Goal: Navigation & Orientation: Find specific page/section

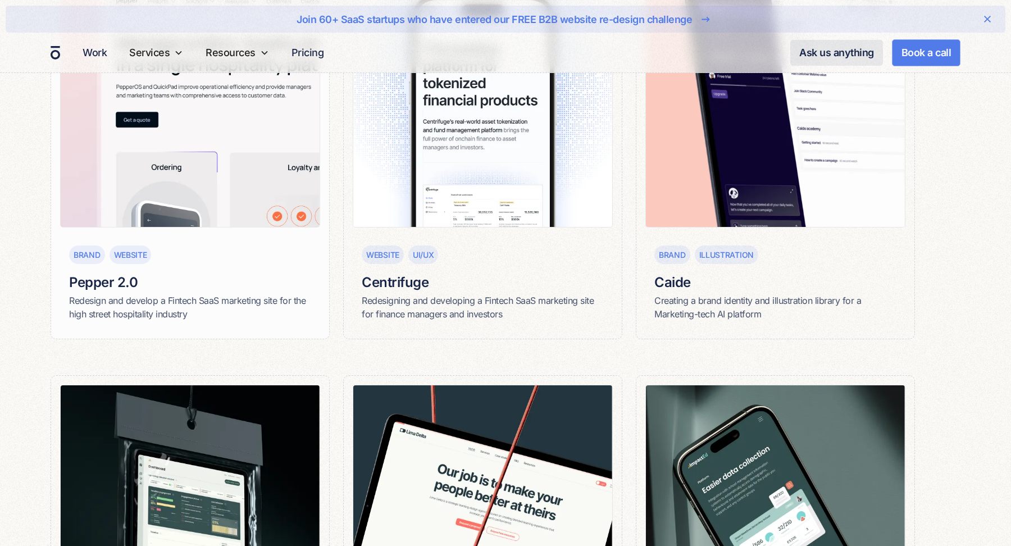
scroll to position [1048, 0]
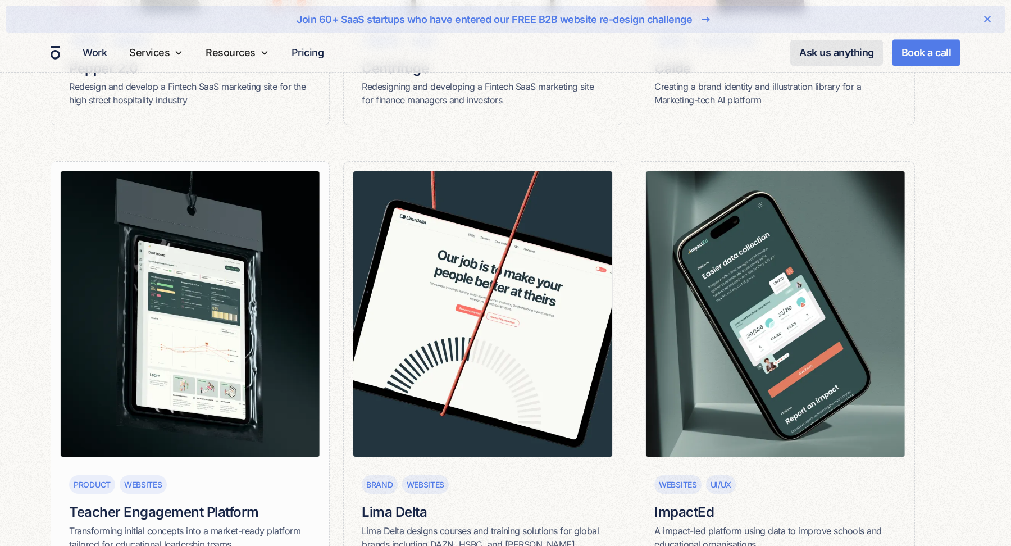
click at [230, 273] on img at bounding box center [190, 314] width 260 height 286
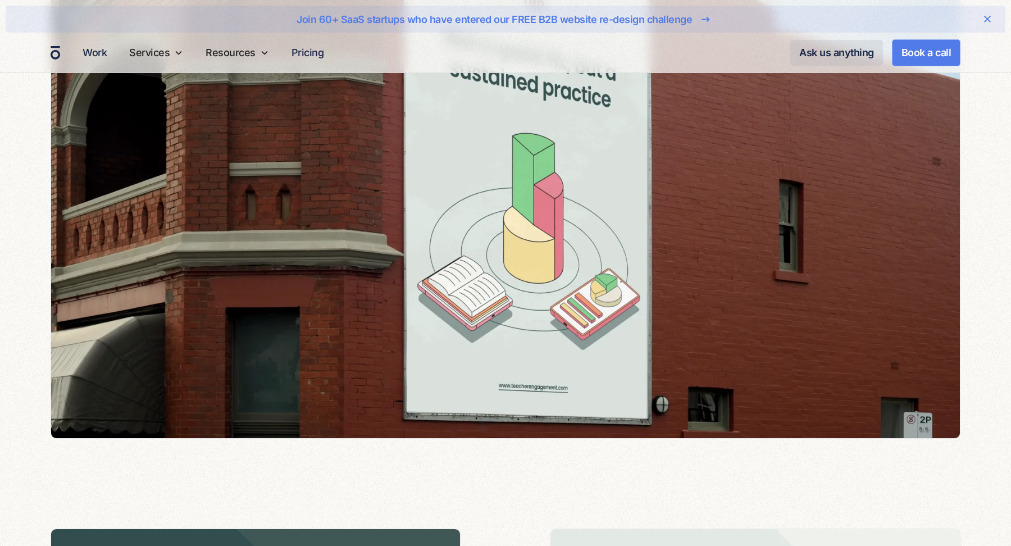
scroll to position [1062, 0]
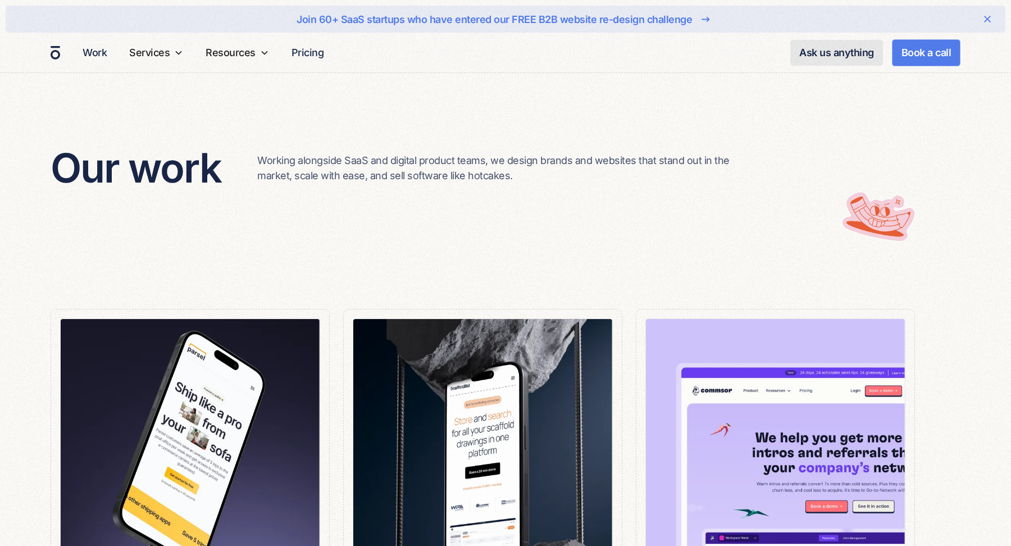
scroll to position [1208, 0]
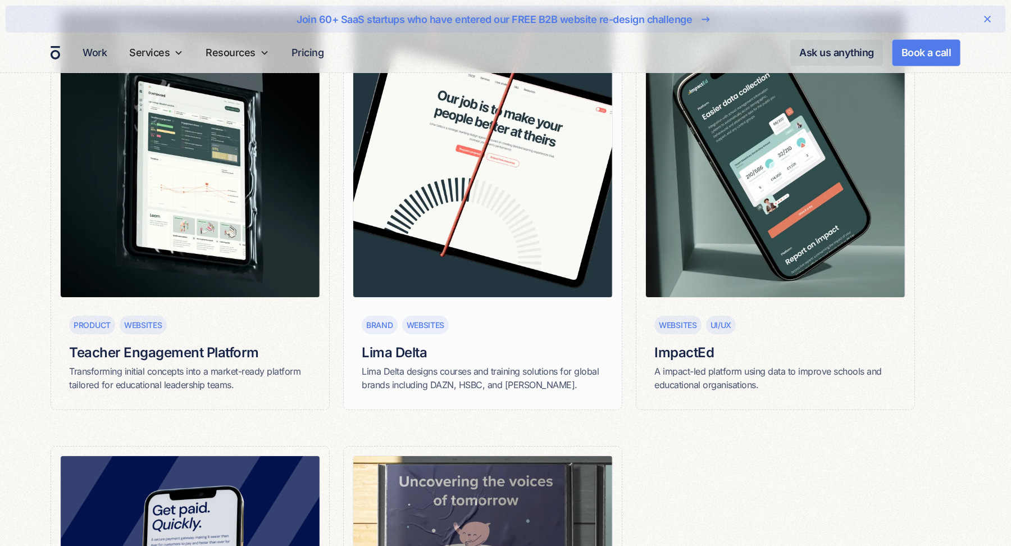
click at [497, 166] on img at bounding box center [483, 154] width 260 height 286
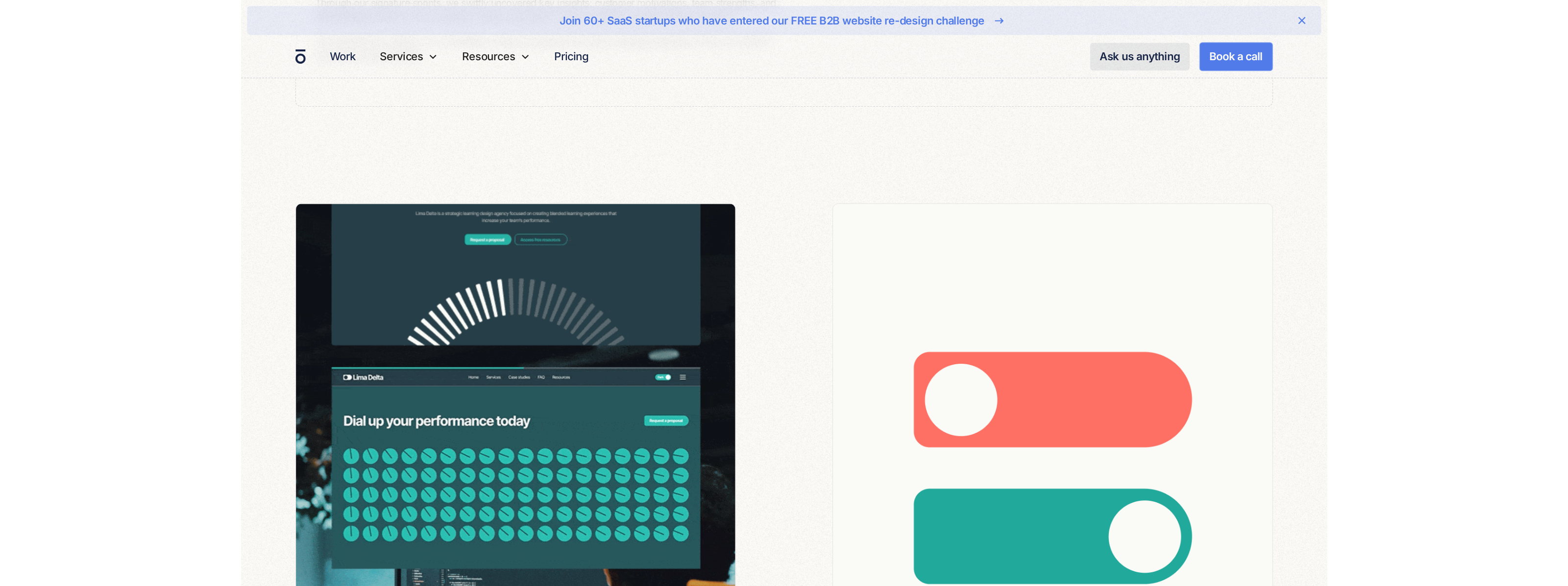
scroll to position [4944, 0]
